Goal: Task Accomplishment & Management: Complete application form

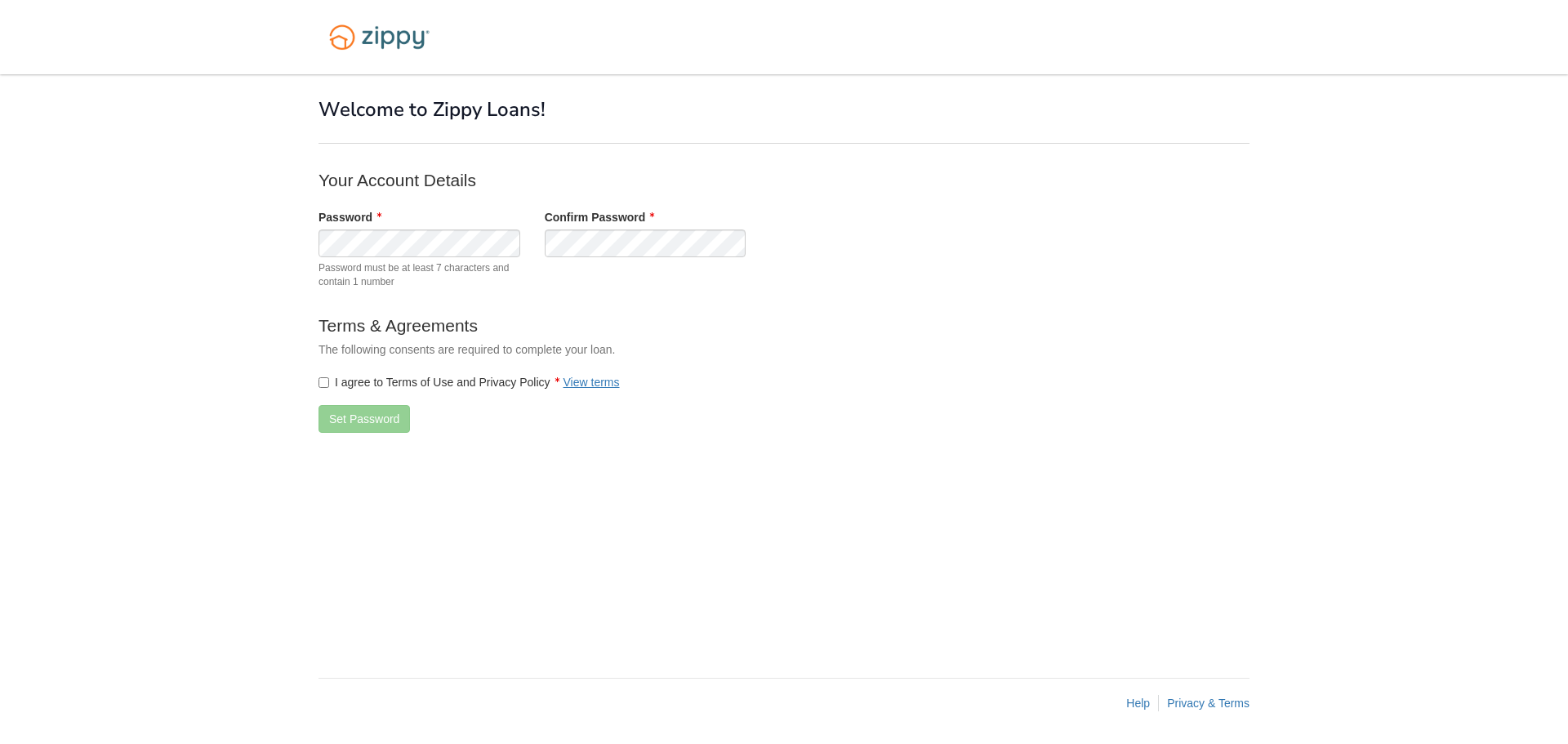
click at [671, 301] on form "Your Account Details Password Password must be at least 7 characters and contai…" at bounding box center [645, 306] width 654 height 277
click at [356, 419] on button "Set Password" at bounding box center [365, 419] width 92 height 28
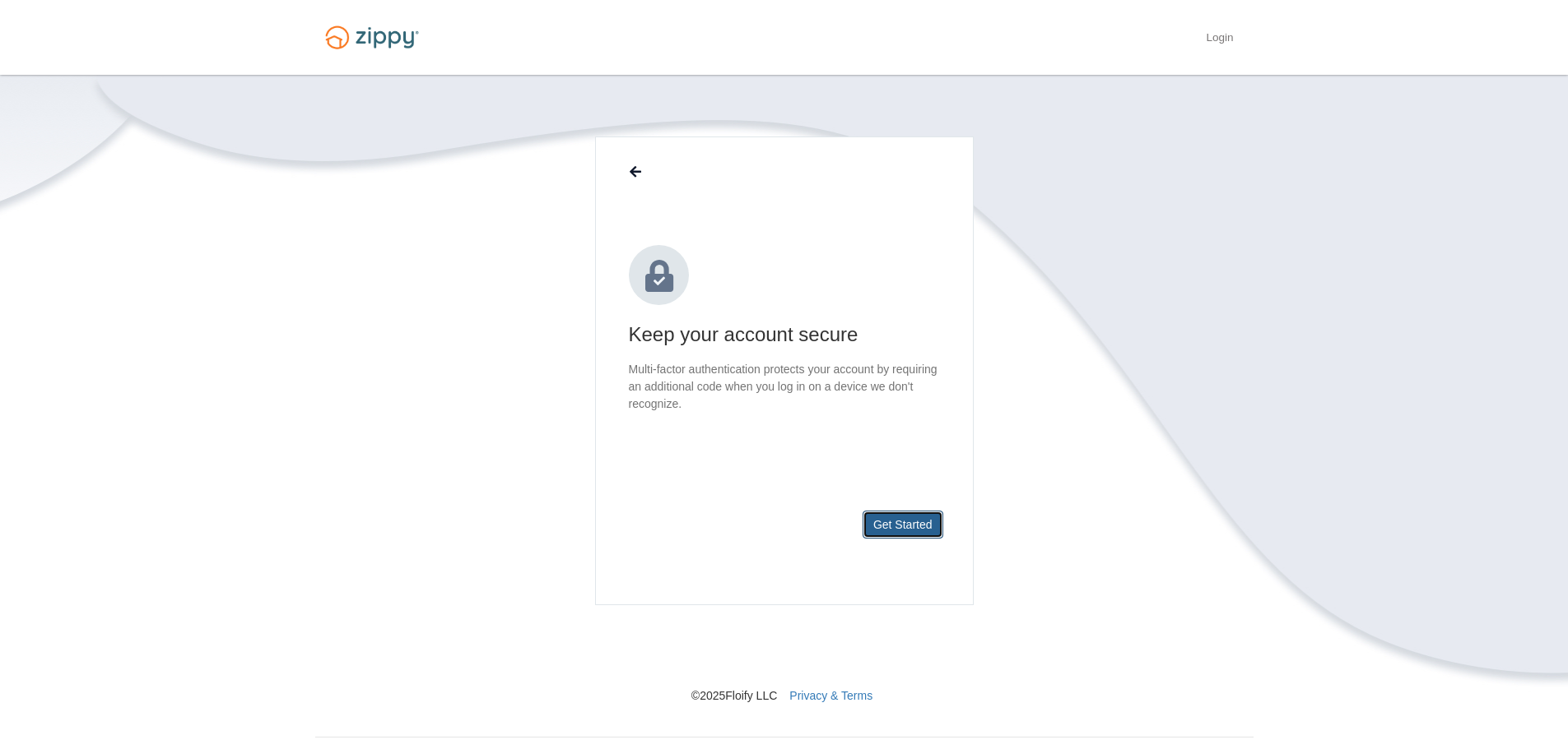
click at [896, 523] on button "Get Started" at bounding box center [902, 524] width 80 height 28
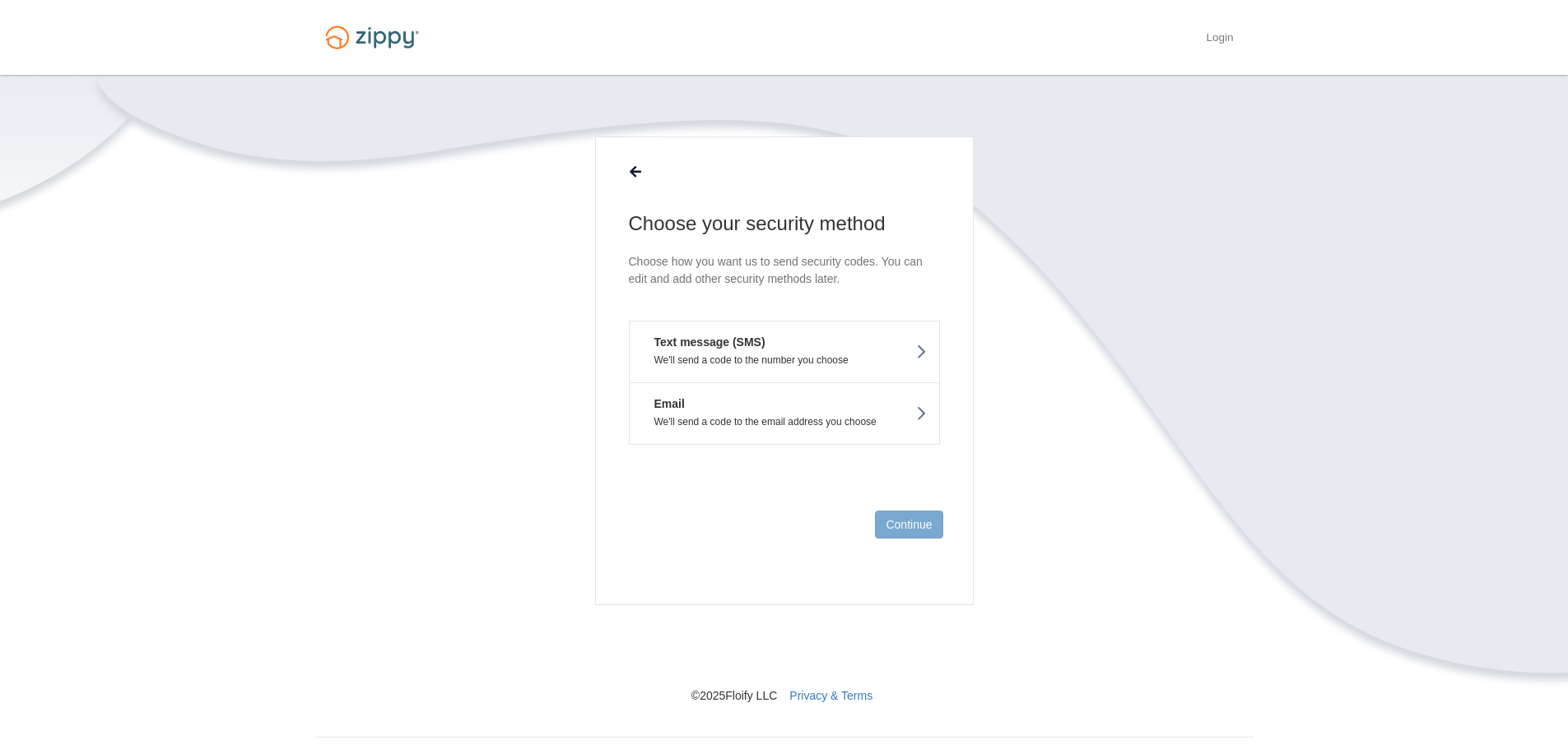
click at [715, 343] on em "Text message (SMS)" at bounding box center [703, 342] width 123 height 16
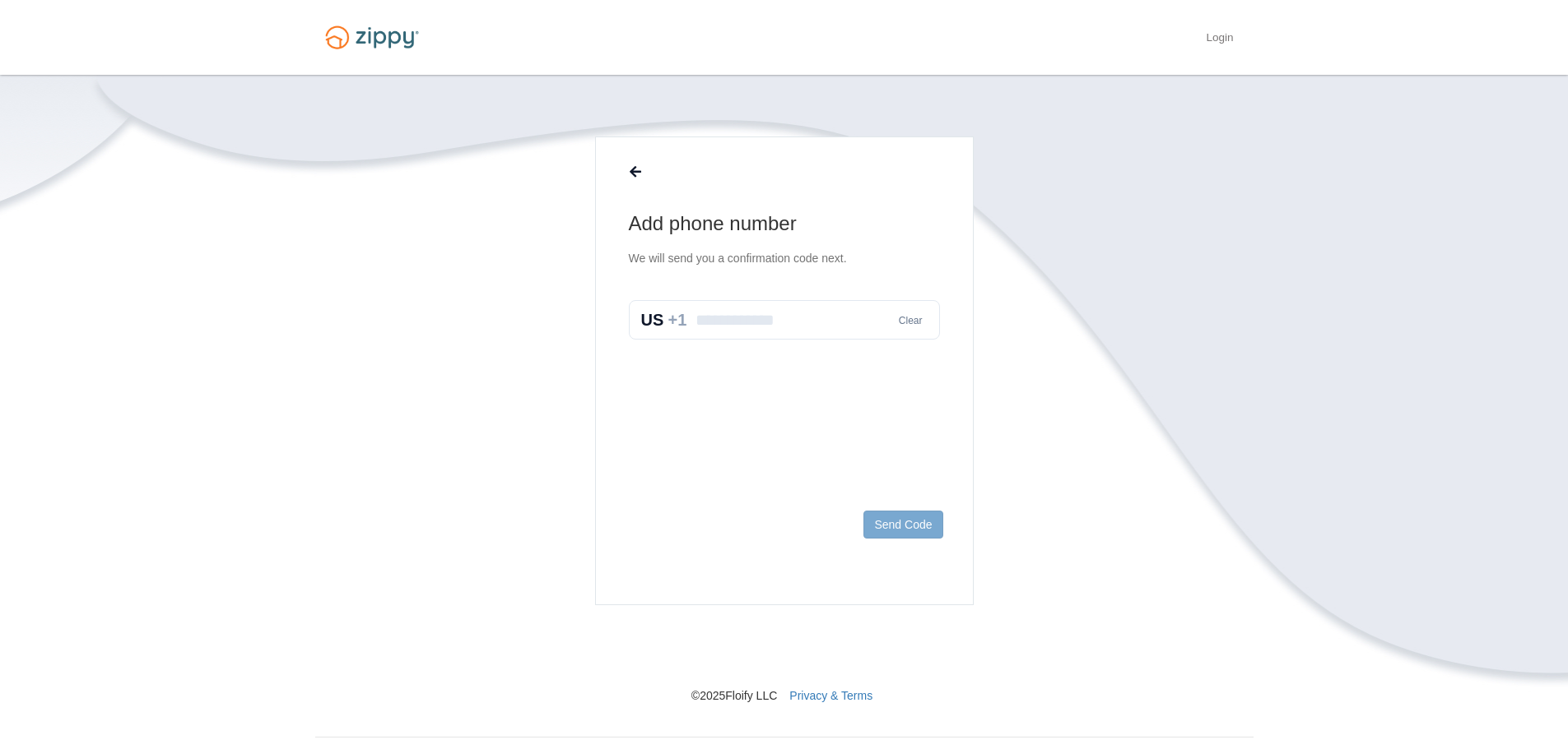
click at [782, 325] on input "text" at bounding box center [784, 320] width 311 height 39
type input "**********"
click at [897, 530] on button "Send Code" at bounding box center [902, 524] width 79 height 28
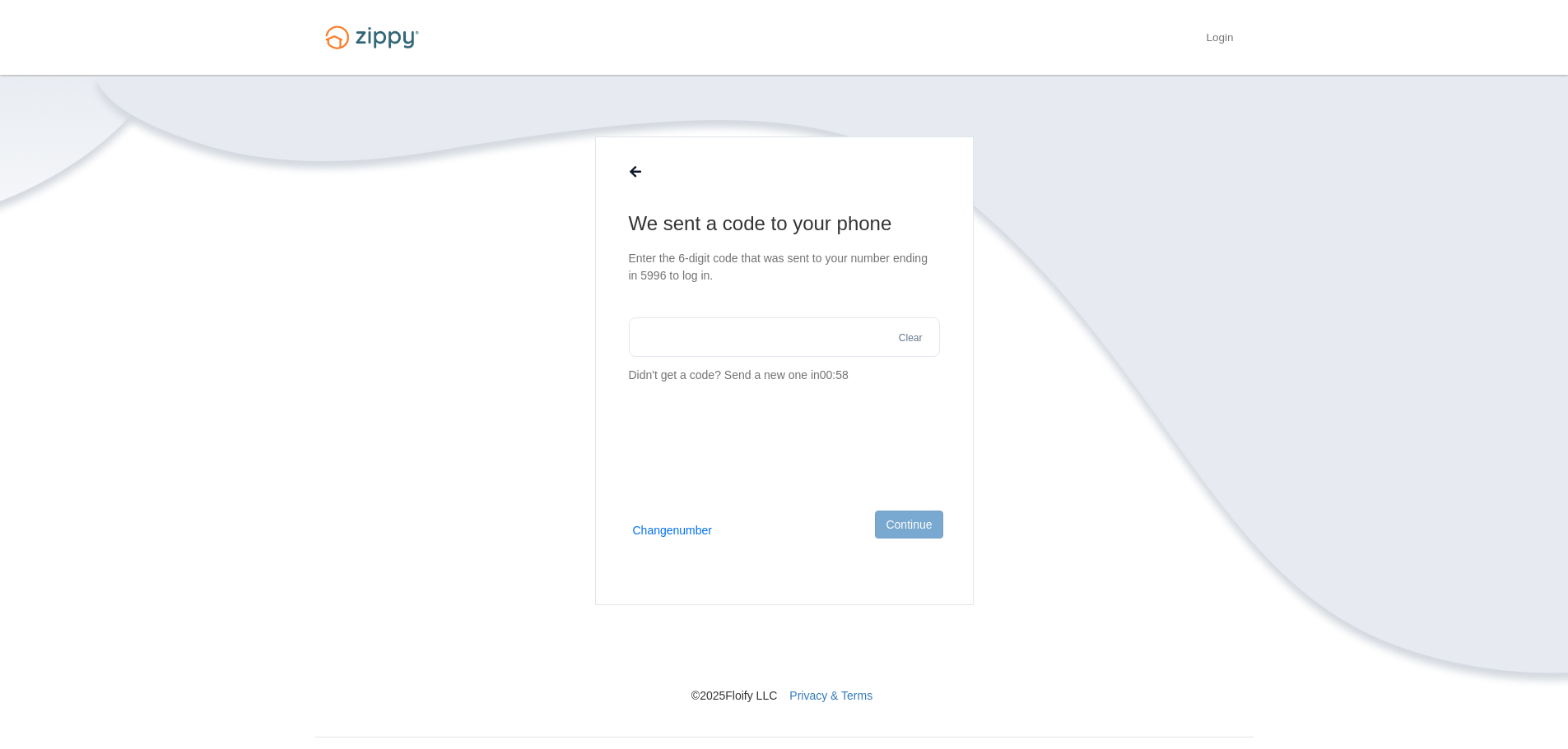
click at [725, 348] on input "text" at bounding box center [784, 337] width 311 height 39
type input "******"
click at [913, 524] on button "Continue" at bounding box center [908, 524] width 68 height 28
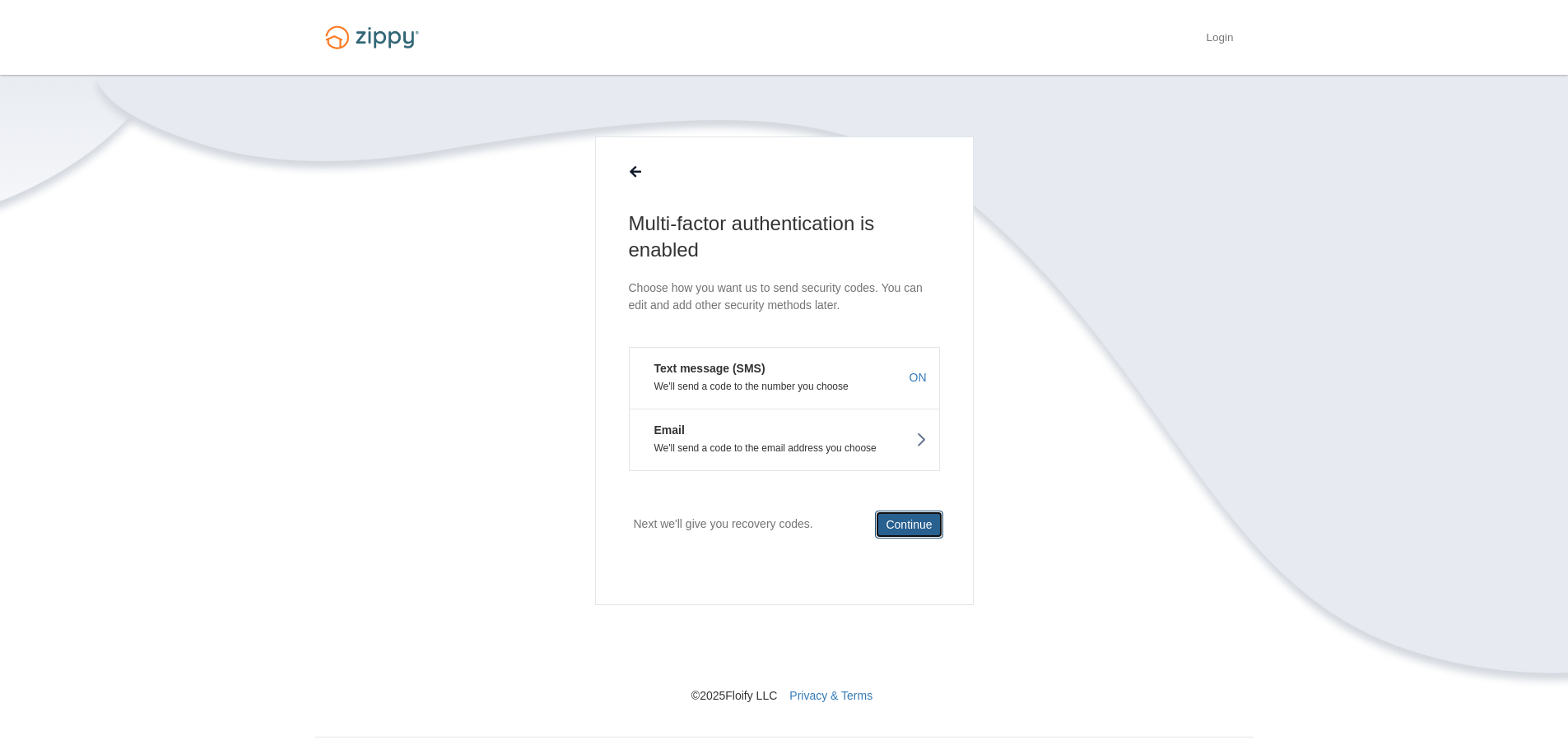
click at [913, 522] on button "Continue" at bounding box center [908, 524] width 68 height 28
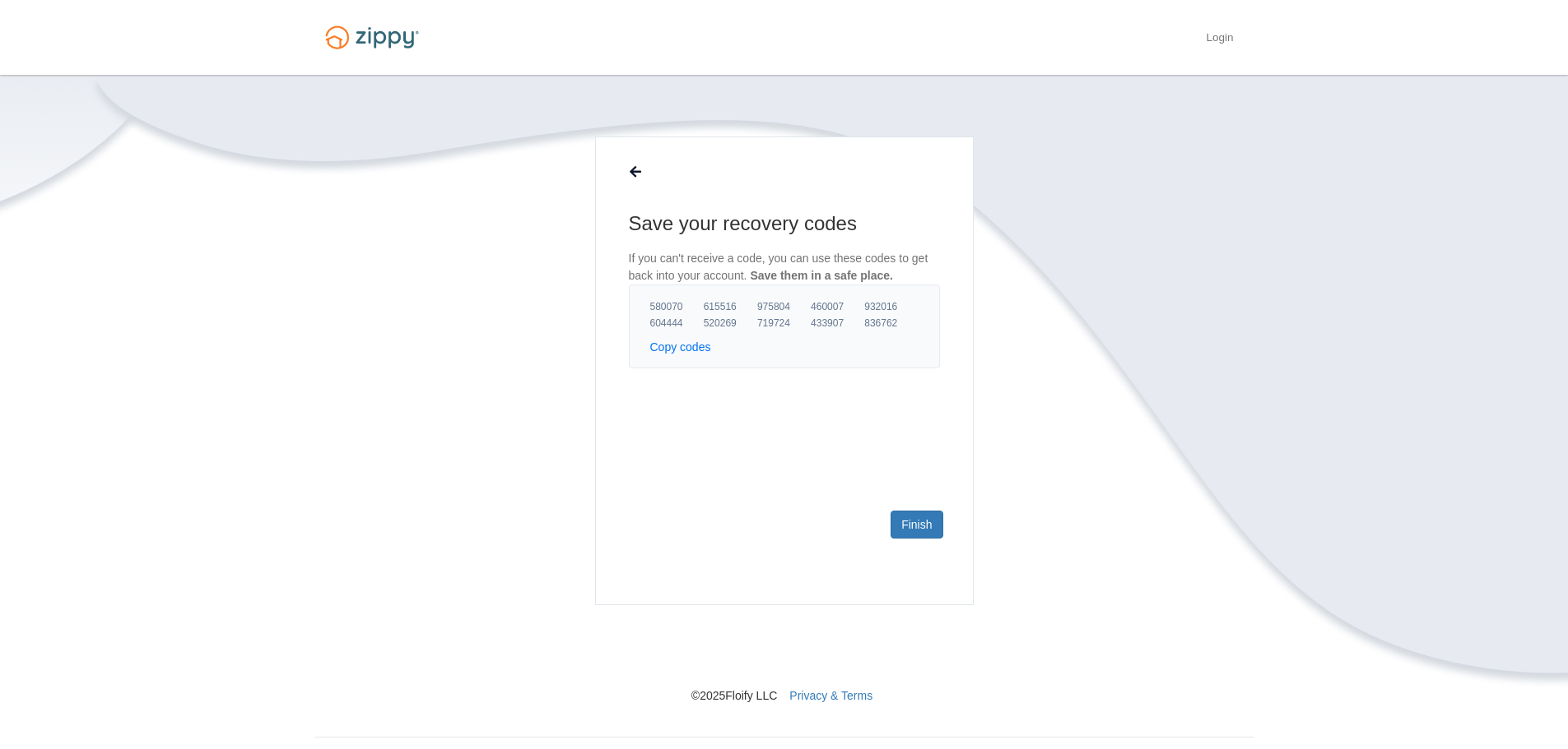
click at [681, 346] on button "Copy codes" at bounding box center [680, 347] width 61 height 16
click at [926, 524] on link "Finish" at bounding box center [916, 524] width 52 height 28
